Goal: Find specific page/section

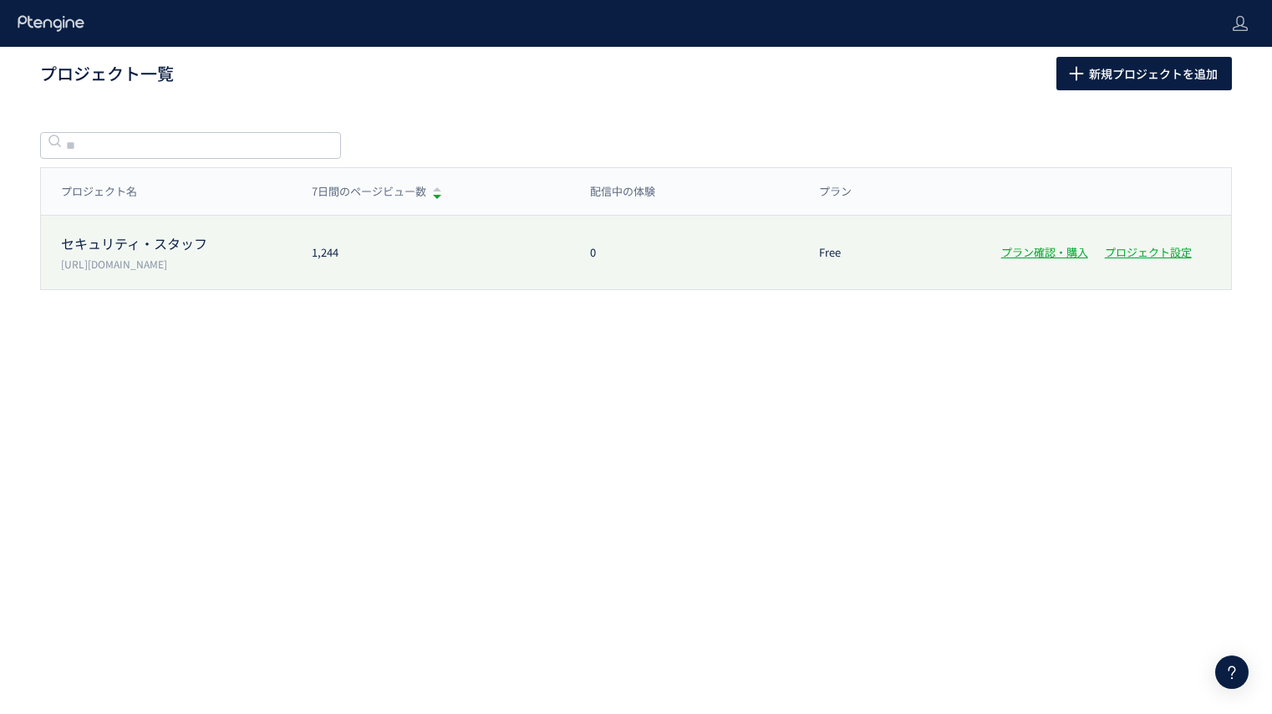
drag, startPoint x: 0, startPoint y: 0, endPoint x: 226, endPoint y: 252, distance: 338.5
click at [226, 252] on p "セキュリティ・スタッフ" at bounding box center [176, 243] width 231 height 19
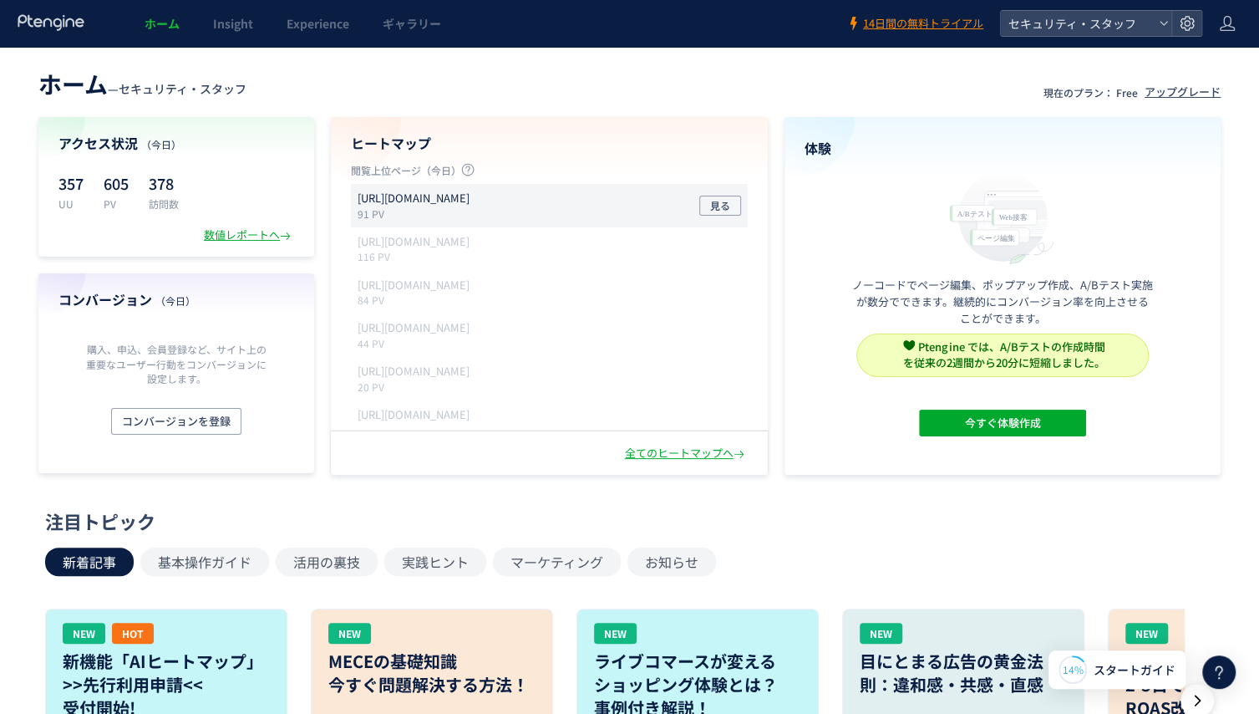
click at [453, 206] on p "[URL][DOMAIN_NAME]" at bounding box center [414, 199] width 112 height 16
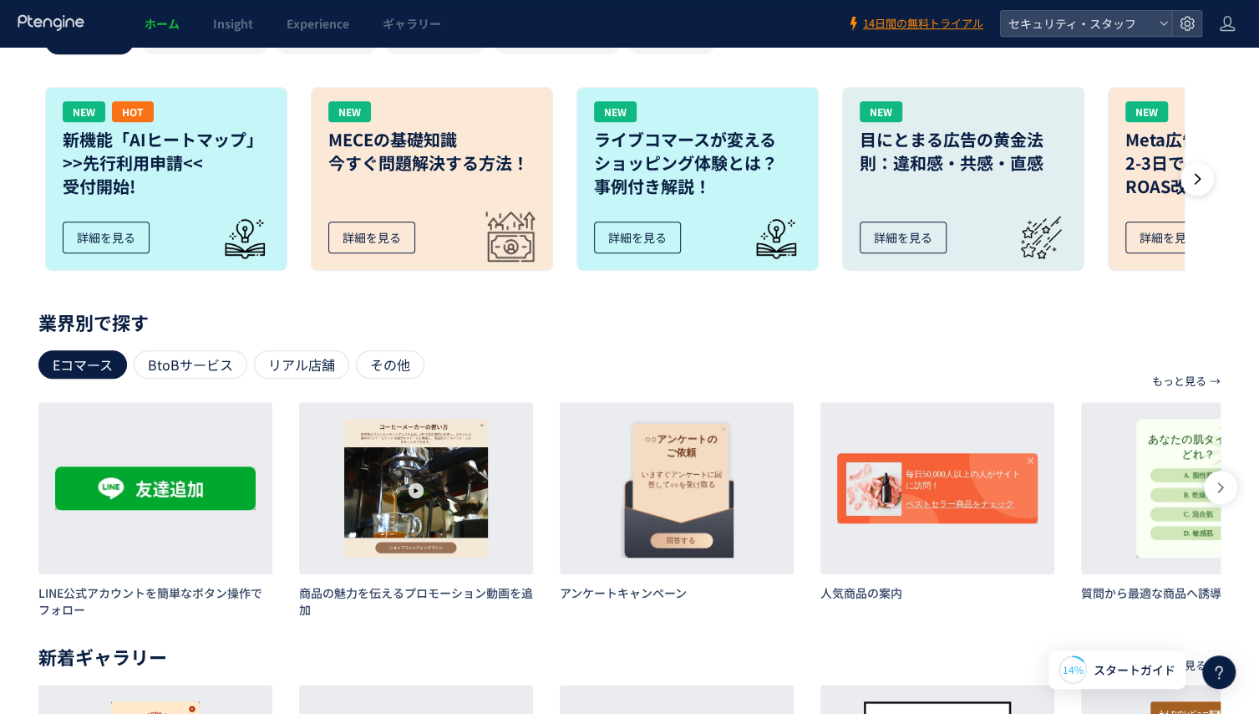
scroll to position [741, 0]
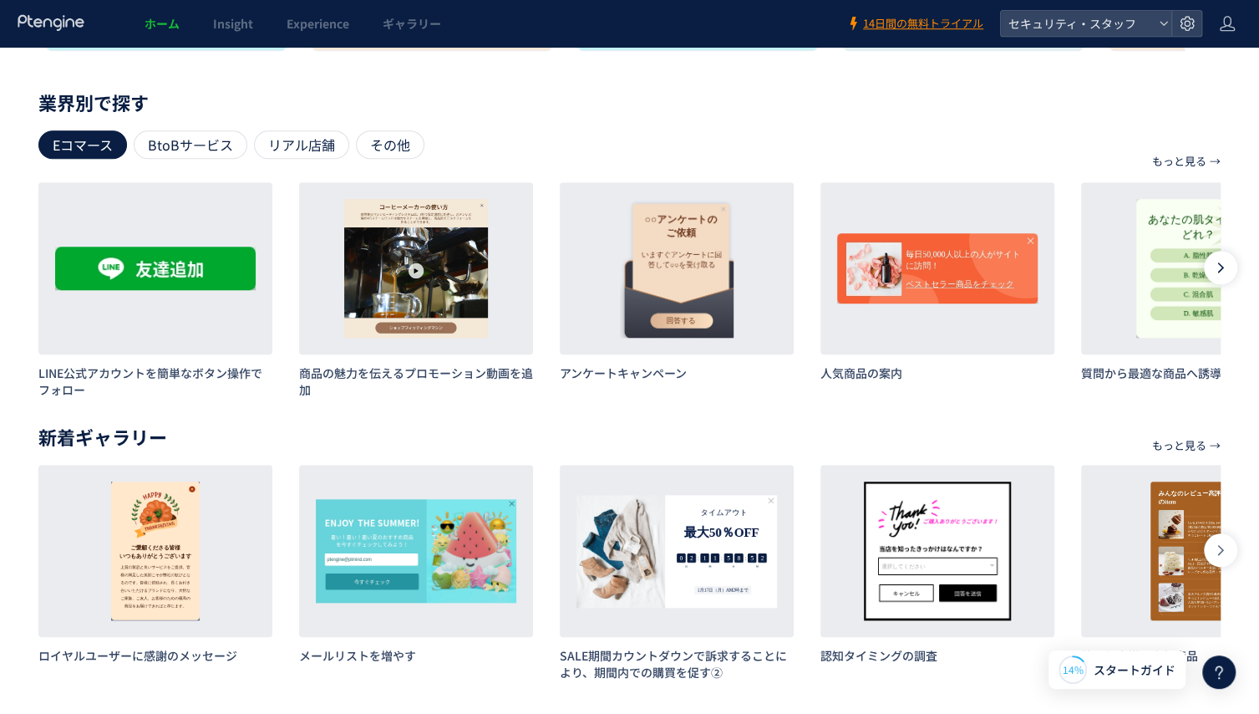
click at [1219, 268] on icon at bounding box center [1220, 267] width 13 height 13
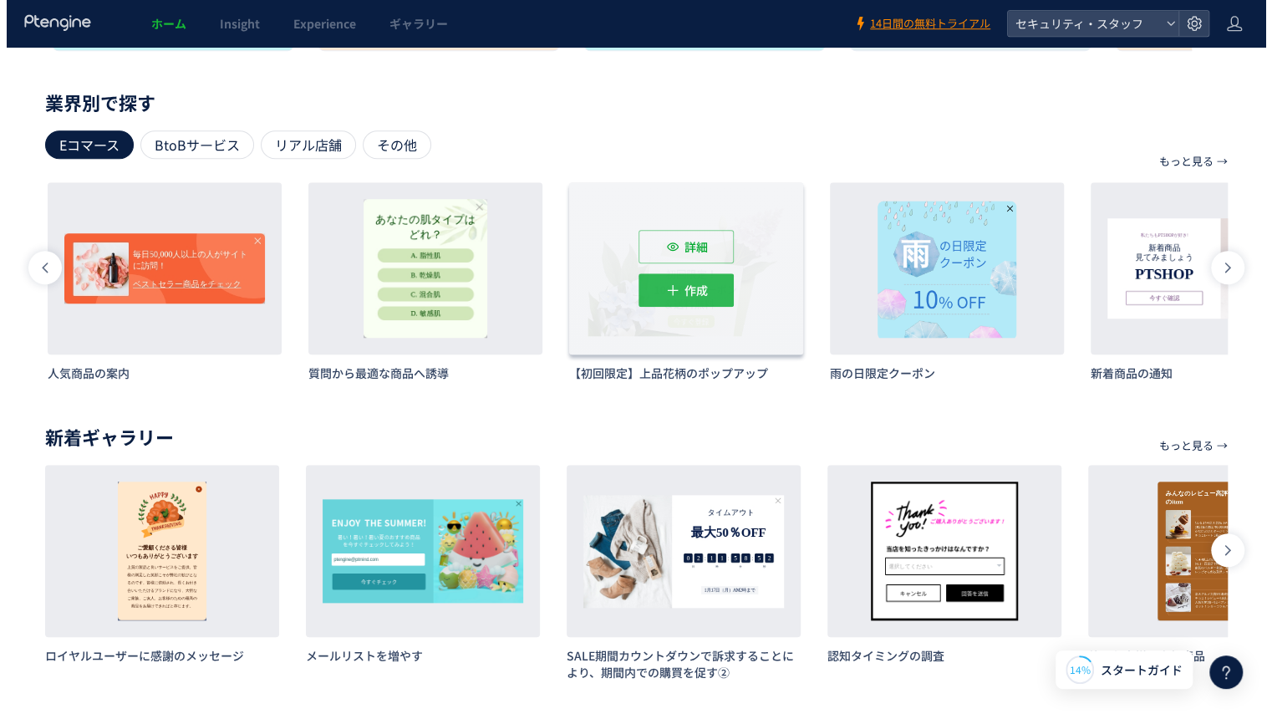
scroll to position [0, 782]
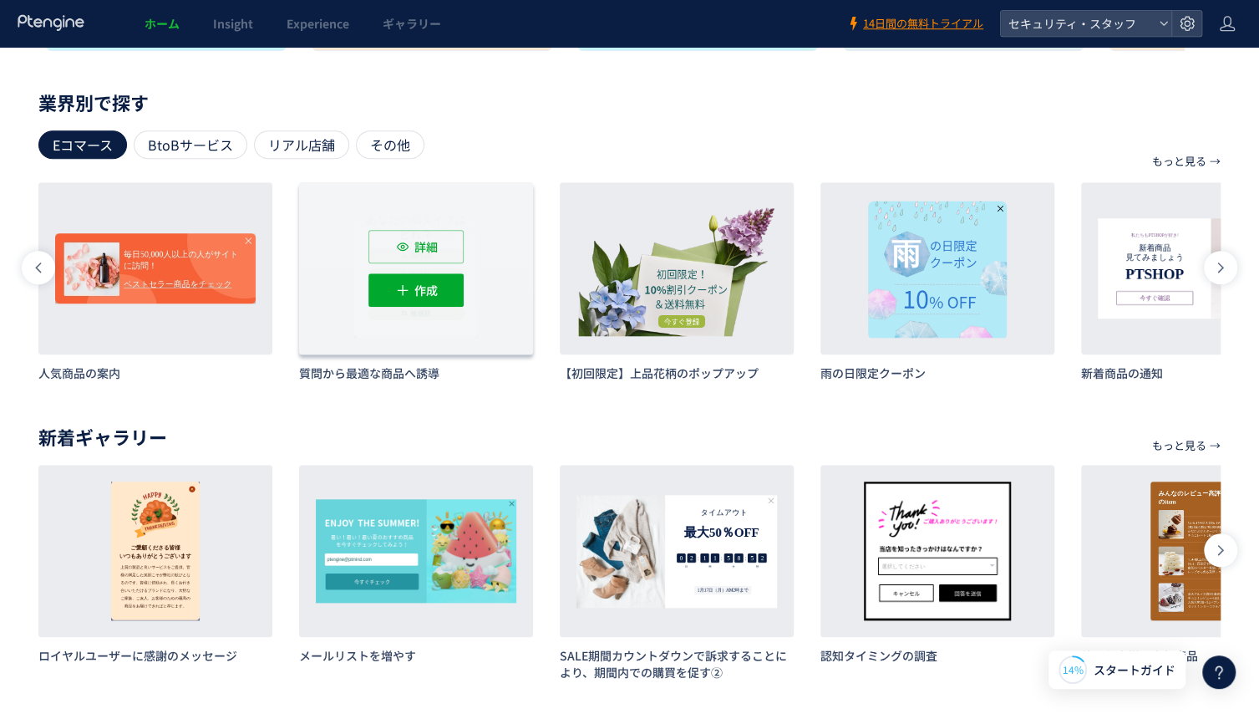
click at [462, 220] on div "詳細 作成" at bounding box center [416, 268] width 234 height 172
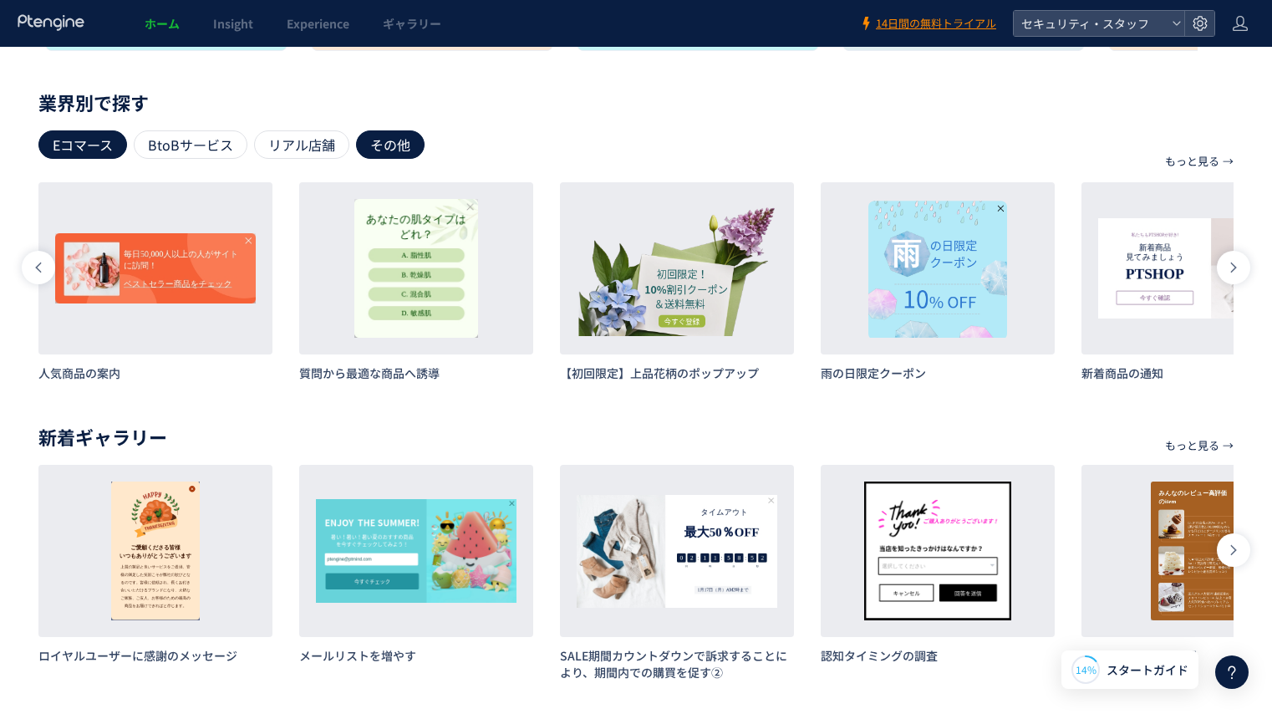
click at [382, 147] on div "その他" at bounding box center [390, 144] width 69 height 28
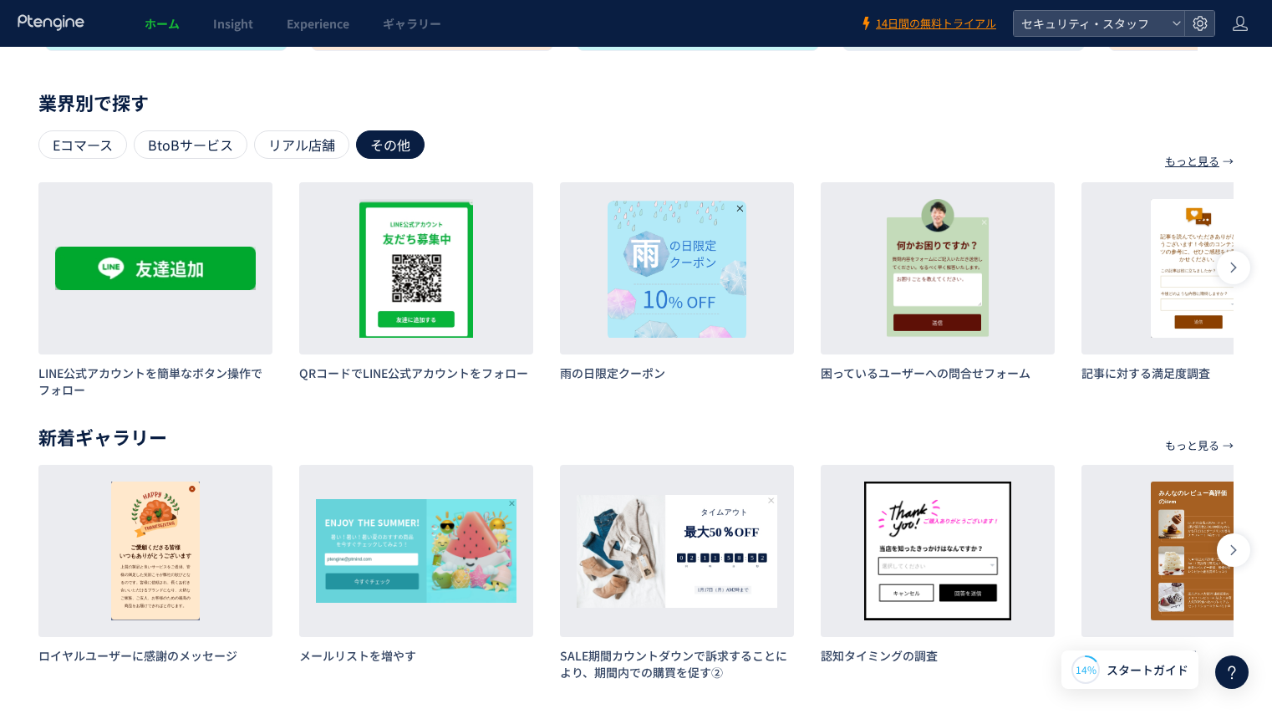
click at [1192, 162] on p "もっと見る" at bounding box center [1192, 161] width 54 height 28
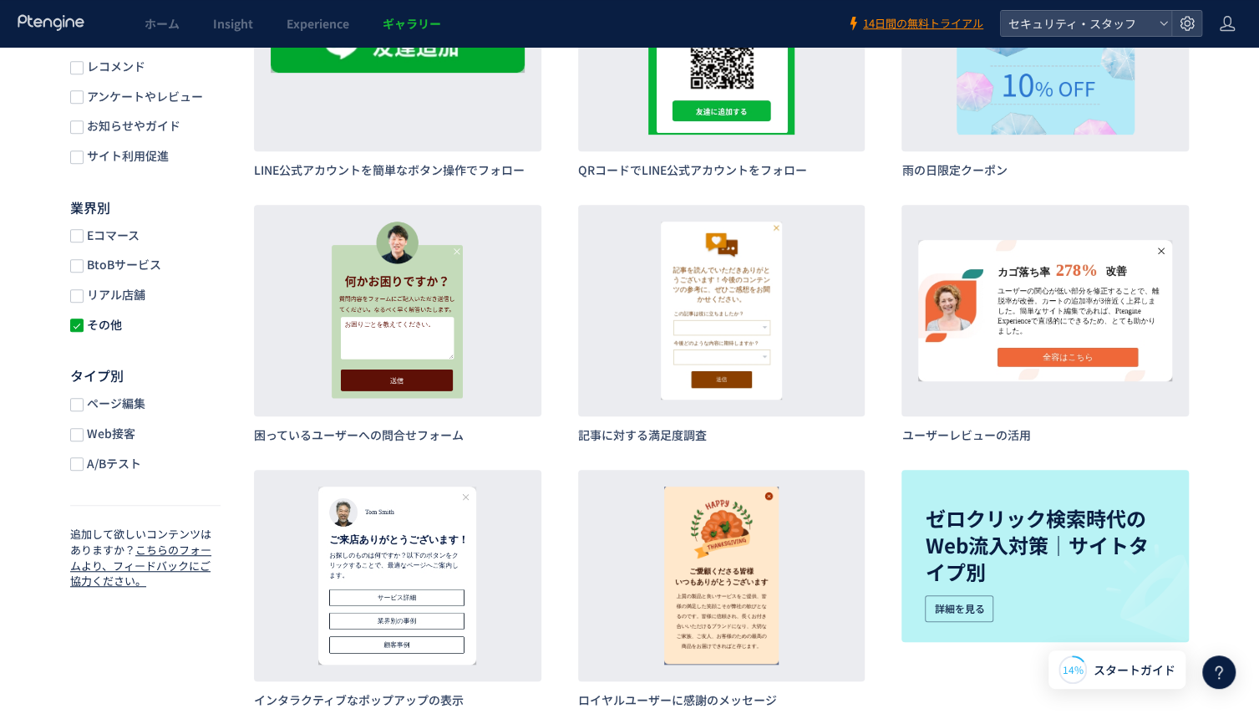
scroll to position [336, 0]
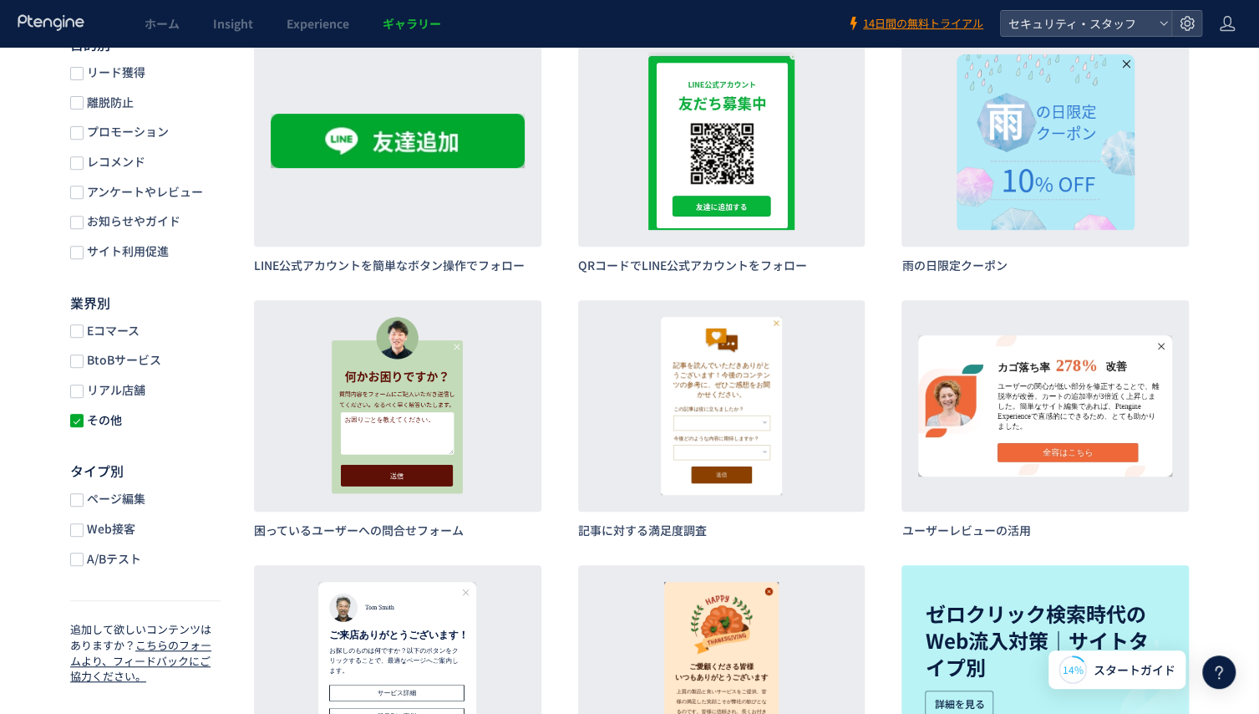
click at [138, 532] on label "Web接客" at bounding box center [132, 529] width 125 height 17
